Goal: Task Accomplishment & Management: Complete application form

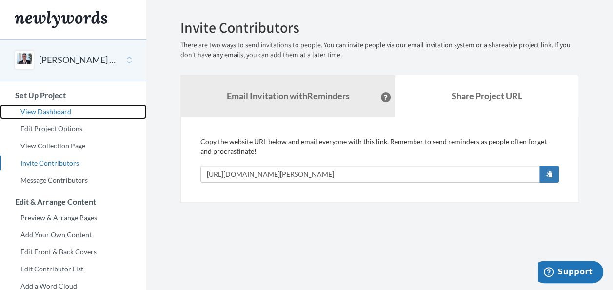
click at [67, 108] on link "View Dashboard" at bounding box center [73, 111] width 146 height 15
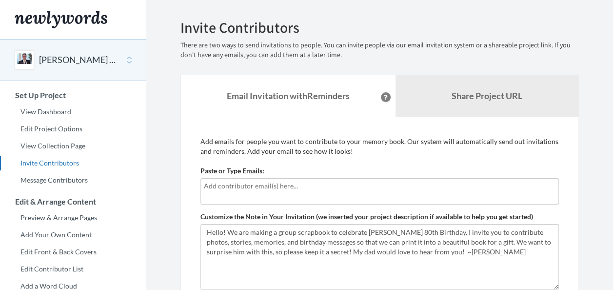
click at [234, 188] on input "text" at bounding box center [380, 185] width 352 height 11
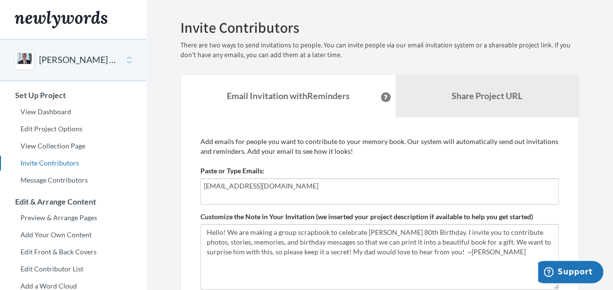
type input "[EMAIL_ADDRESS][DOMAIN_NAME]"
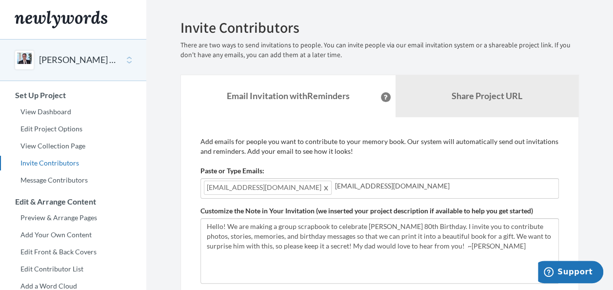
type input "[EMAIL_ADDRESS][DOMAIN_NAME]"
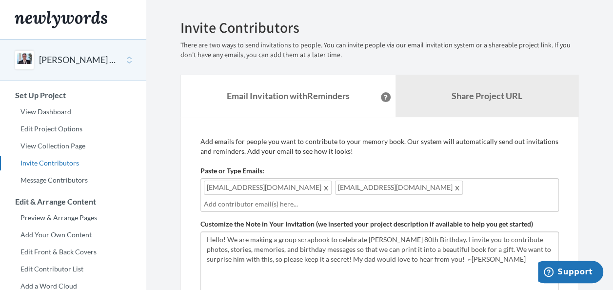
click at [390, 200] on input "text" at bounding box center [380, 203] width 352 height 11
type input "[EMAIL_ADDRESS][DOMAIN_NAME]"
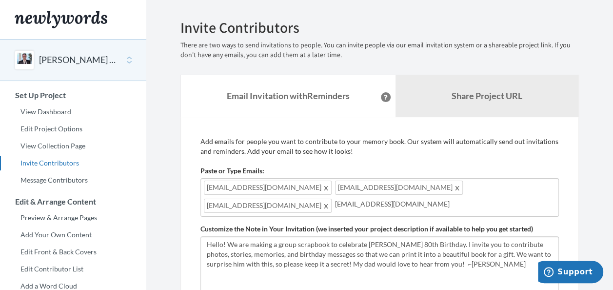
type input "muirjag@yahoo.com"
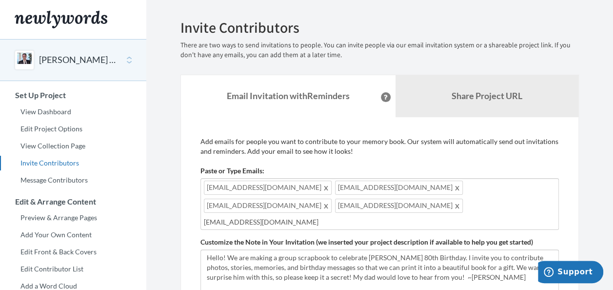
type input "[EMAIL_ADDRESS][DOMAIN_NAME]"
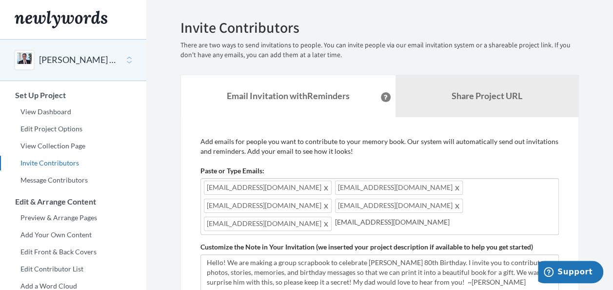
type input "[EMAIL_ADDRESS][DOMAIN_NAME]"
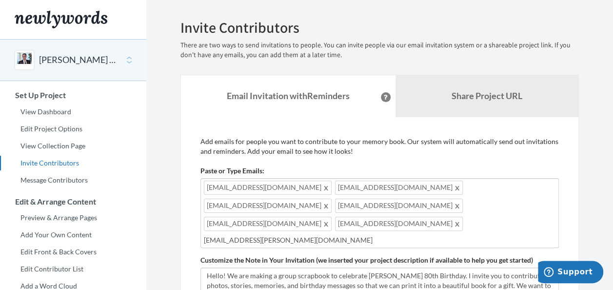
type input "halbran@cox.net"
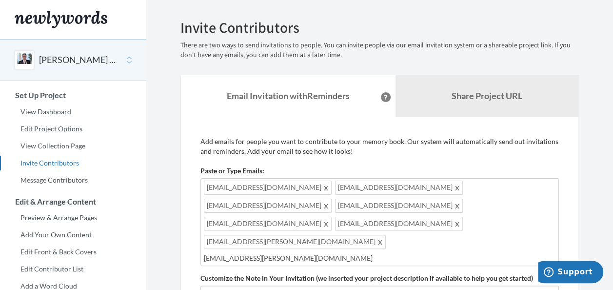
type input "[EMAIL_ADDRESS][PERSON_NAME][DOMAIN_NAME]"
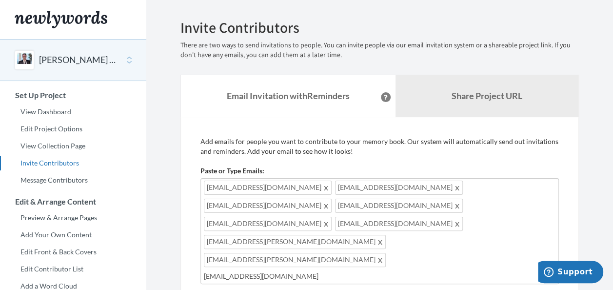
type input "frankmerry2000@yahoo.com"
type input "KRBrausam@yahoo.com"
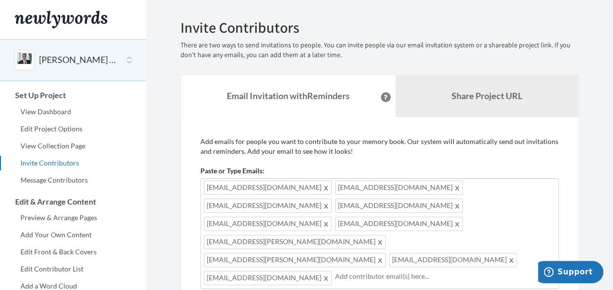
click at [330, 272] on span at bounding box center [326, 278] width 7 height 12
type input "[EMAIL_ADDRESS][DOMAIN_NAME]"
click at [384, 235] on span at bounding box center [380, 241] width 7 height 12
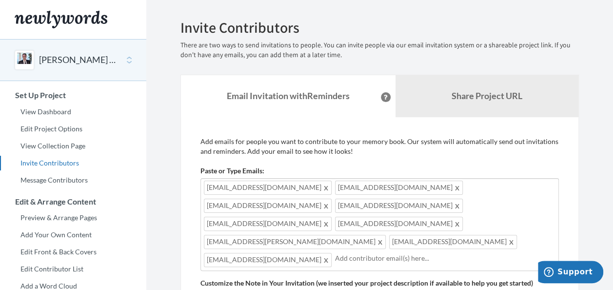
click at [515, 235] on span at bounding box center [511, 241] width 7 height 12
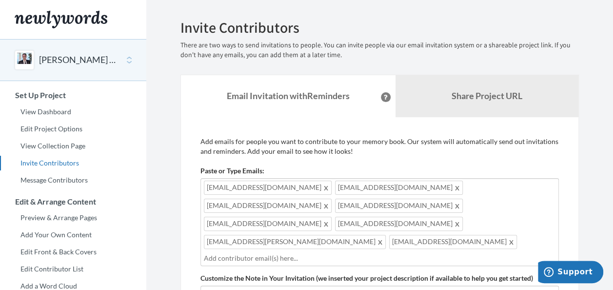
click at [319, 253] on input "text" at bounding box center [380, 258] width 352 height 11
type input "[EMAIL_ADDRESS][DOMAIN_NAME]"
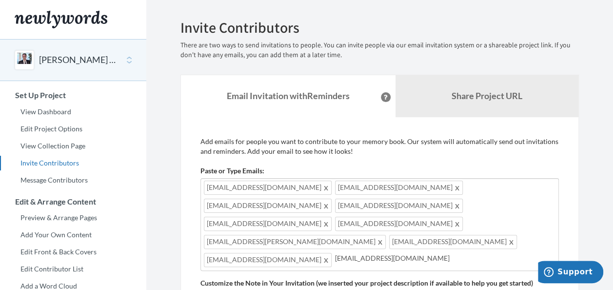
type input "[EMAIL_ADDRESS][DOMAIN_NAME]"
click at [461, 199] on span at bounding box center [457, 205] width 7 height 12
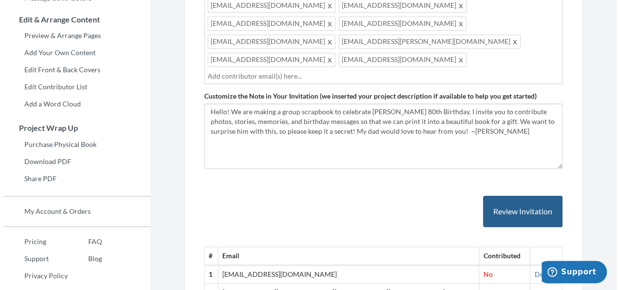
scroll to position [195, 0]
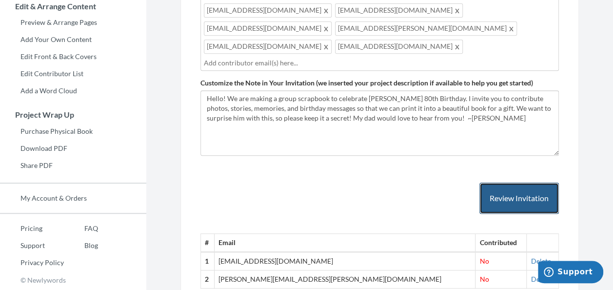
click at [514, 182] on button "Review Invitation" at bounding box center [518, 198] width 79 height 32
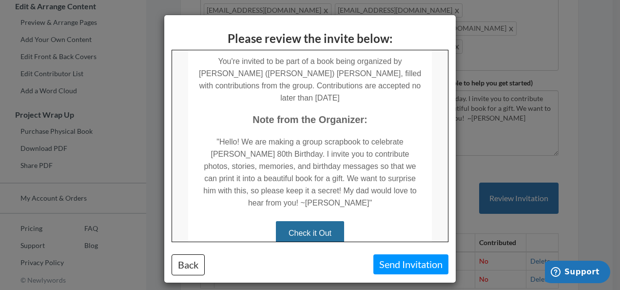
scroll to position [146, 0]
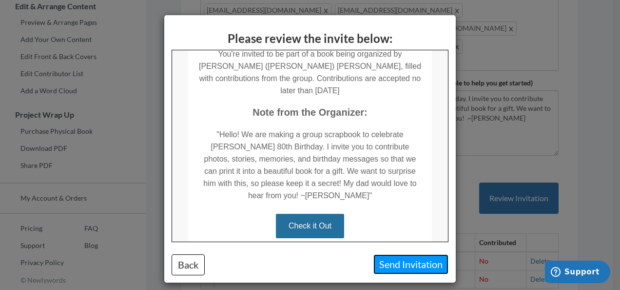
click at [409, 263] on button "Send Invitation" at bounding box center [410, 264] width 75 height 20
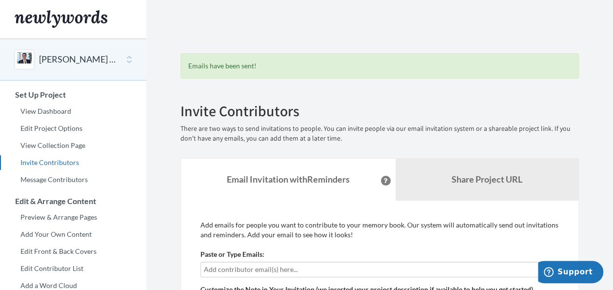
scroll to position [0, 0]
click at [240, 271] on input "text" at bounding box center [380, 269] width 352 height 11
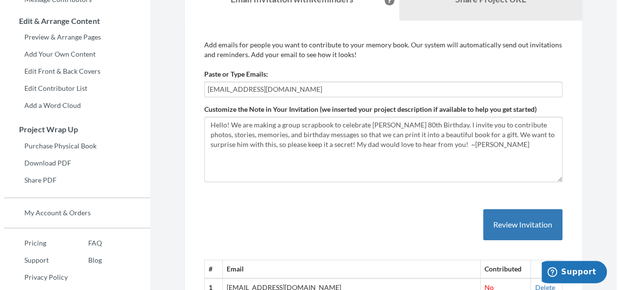
scroll to position [244, 0]
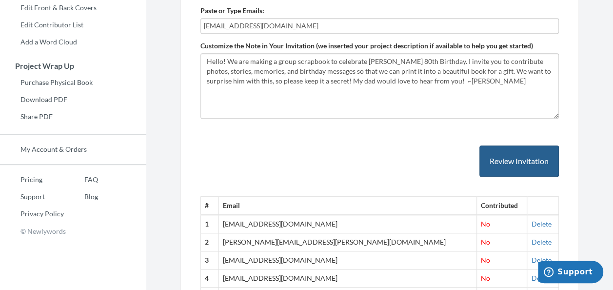
type input "[EMAIL_ADDRESS][DOMAIN_NAME]"
click at [505, 162] on button "Review Invitation" at bounding box center [518, 161] width 79 height 32
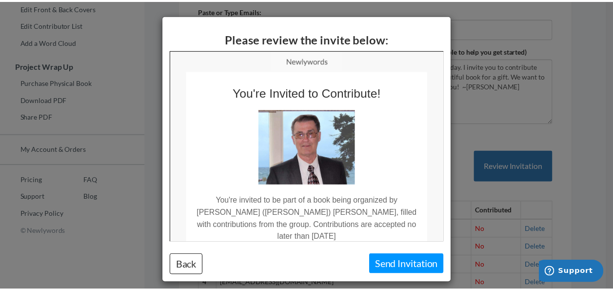
scroll to position [0, 0]
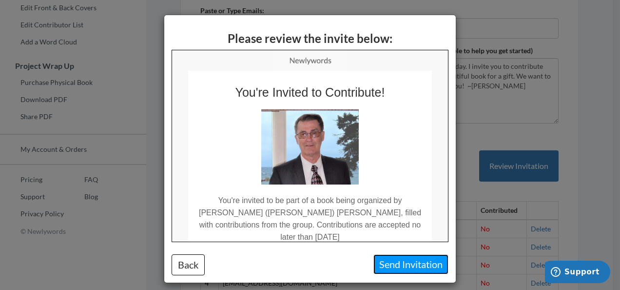
click at [408, 263] on button "Send Invitation" at bounding box center [410, 264] width 75 height 20
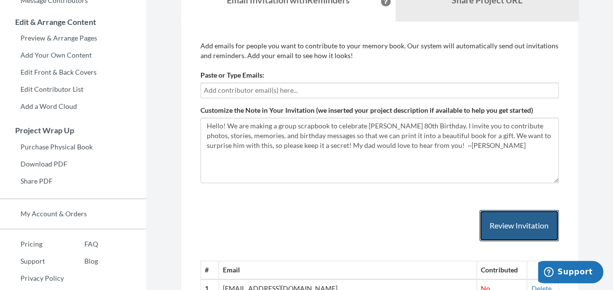
scroll to position [33, 0]
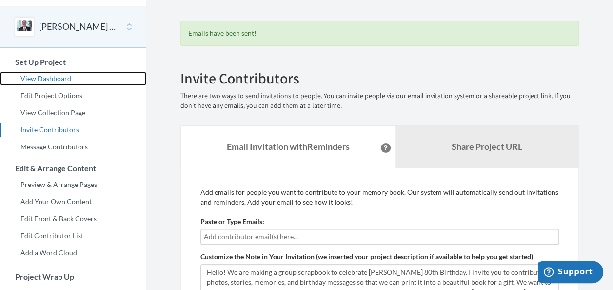
click at [57, 76] on link "View Dashboard" at bounding box center [73, 78] width 146 height 15
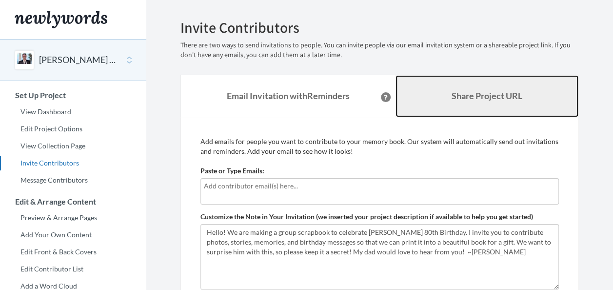
click at [477, 99] on b "Share Project URL" at bounding box center [486, 95] width 71 height 11
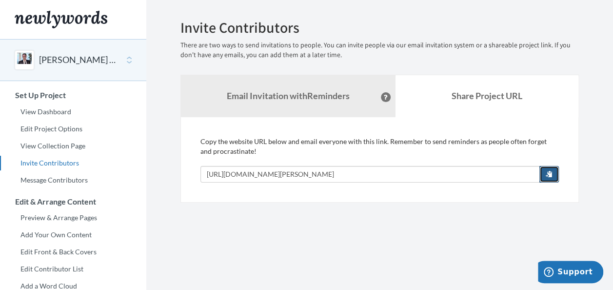
click at [549, 169] on button "button" at bounding box center [549, 174] width 20 height 17
